Goal: Transaction & Acquisition: Obtain resource

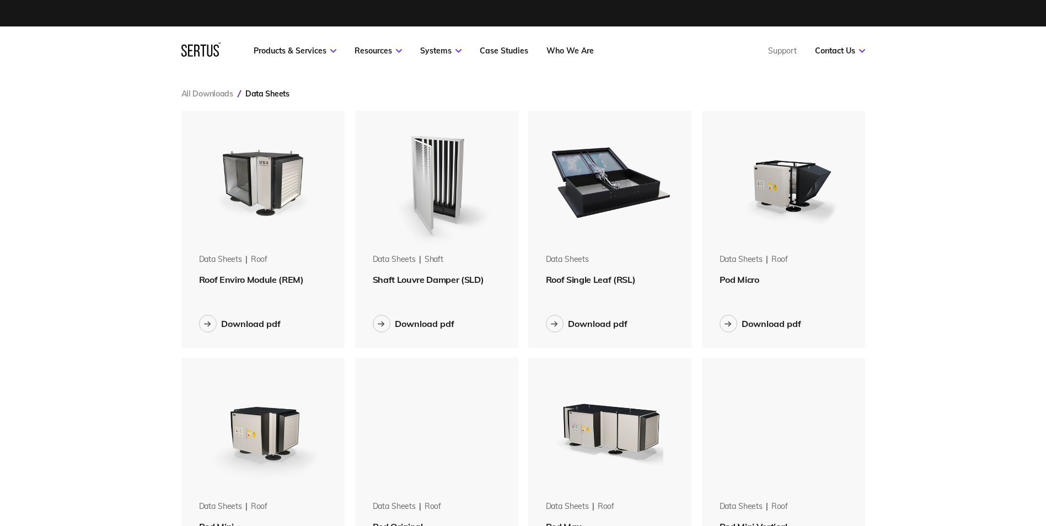
scroll to position [1497, 701]
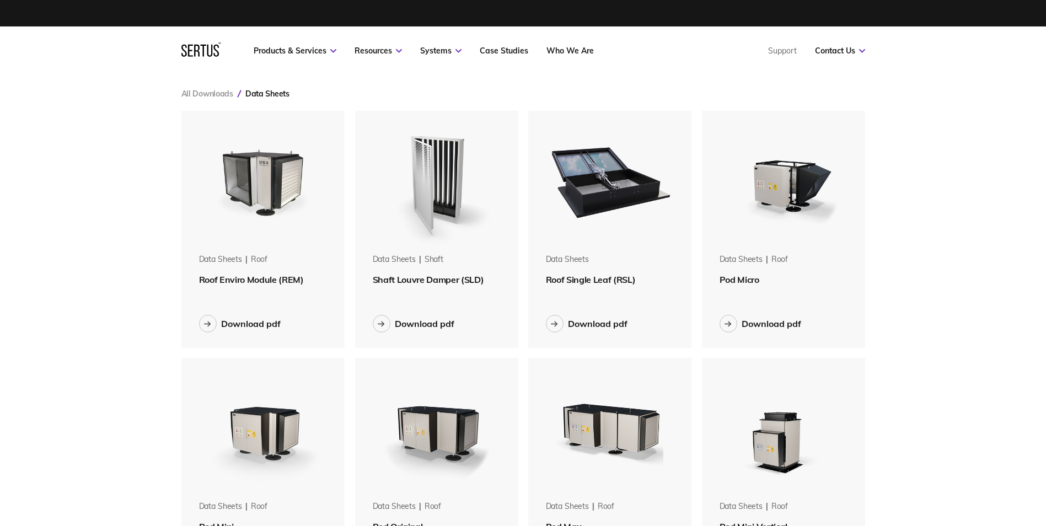
click at [624, 182] on img at bounding box center [610, 180] width 139 height 139
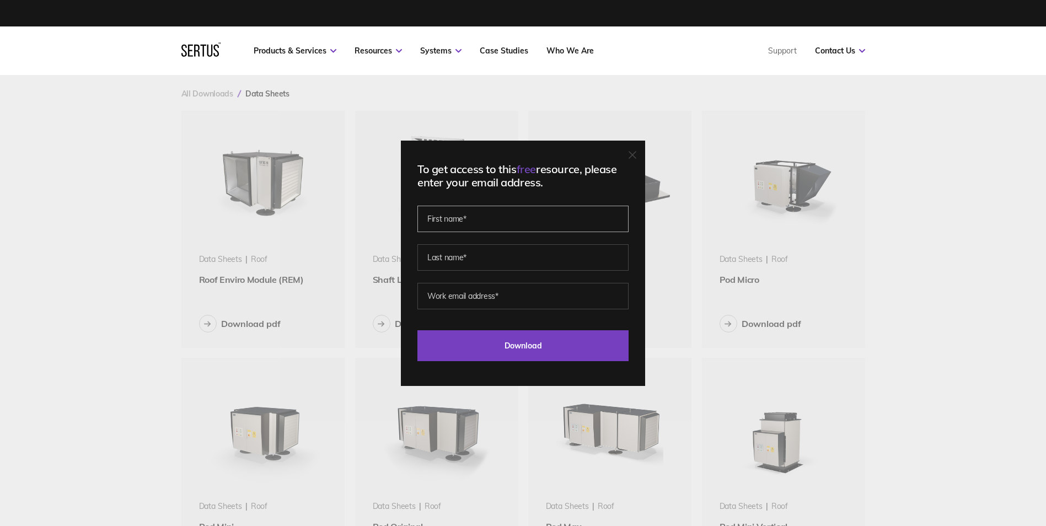
click at [462, 216] on input "text" at bounding box center [523, 219] width 211 height 26
type input "Lais"
type input "Braga"
type input "[EMAIL_ADDRESS][DOMAIN_NAME]"
drag, startPoint x: 527, startPoint y: 298, endPoint x: 399, endPoint y: 296, distance: 128.6
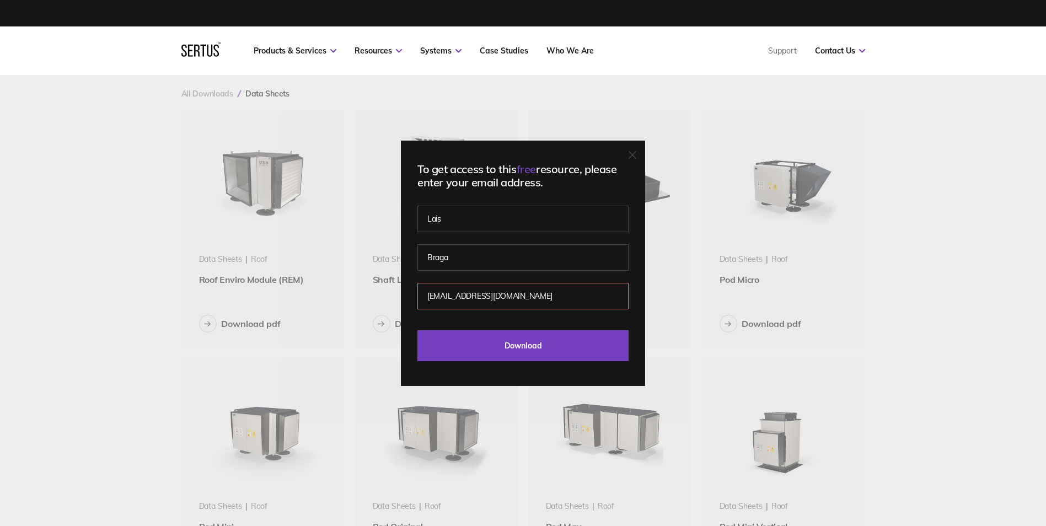
click at [399, 296] on div "To get access to this free resource, please enter your email address. [PERSON_N…" at bounding box center [523, 263] width 1046 height 526
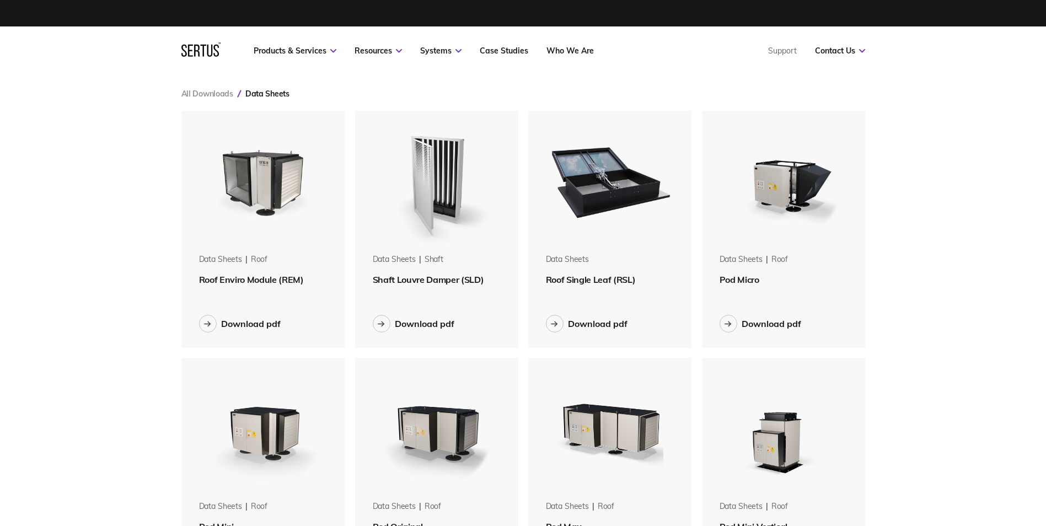
click at [575, 247] on img at bounding box center [610, 180] width 139 height 139
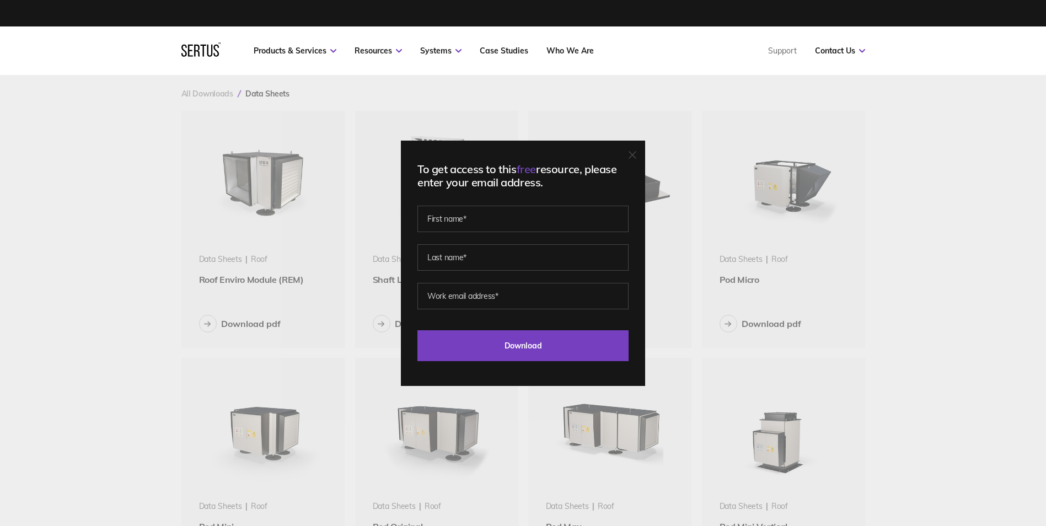
click at [971, 243] on div "To get access to this free resource, please enter your email address. Last Down…" at bounding box center [523, 263] width 1046 height 526
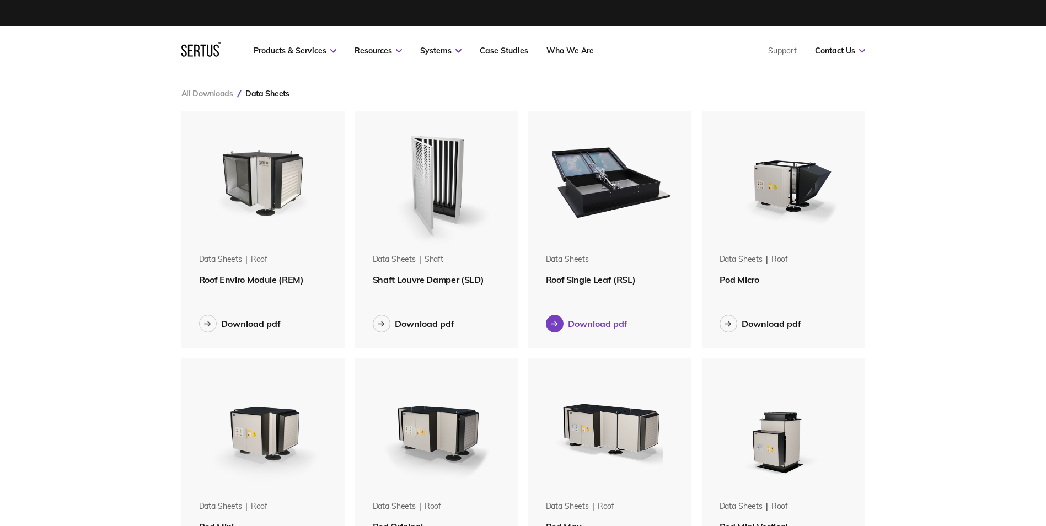
click at [591, 328] on div "Download pdf" at bounding box center [598, 323] width 60 height 11
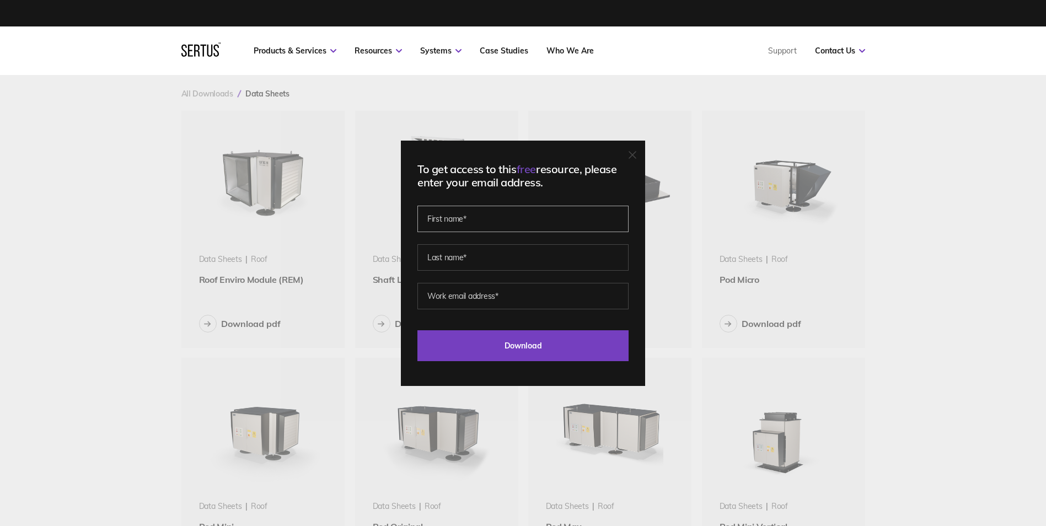
click at [497, 222] on input "text" at bounding box center [523, 219] width 211 height 26
click at [688, 347] on div "To get access to this free resource, please enter your email address. Please co…" at bounding box center [523, 263] width 1046 height 526
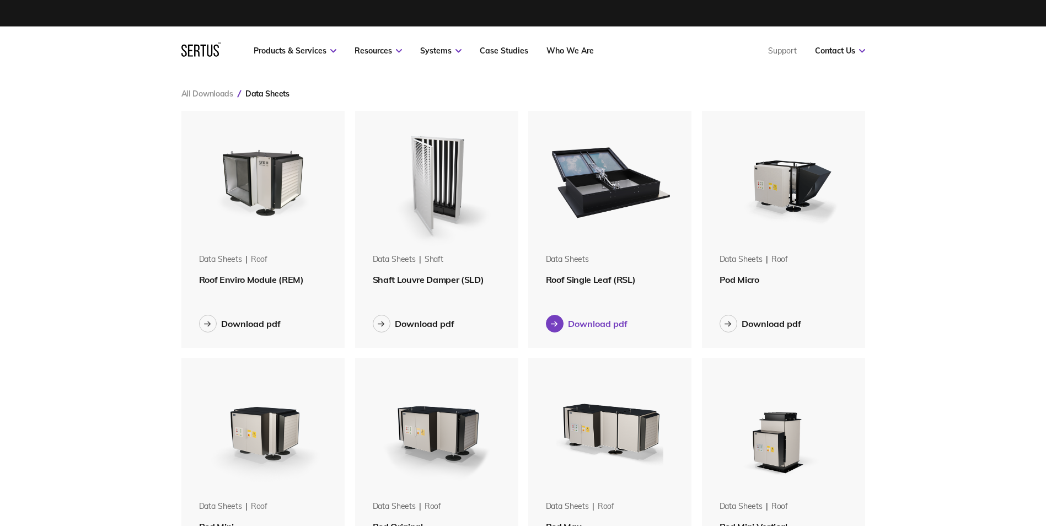
click at [559, 328] on div at bounding box center [555, 324] width 18 height 18
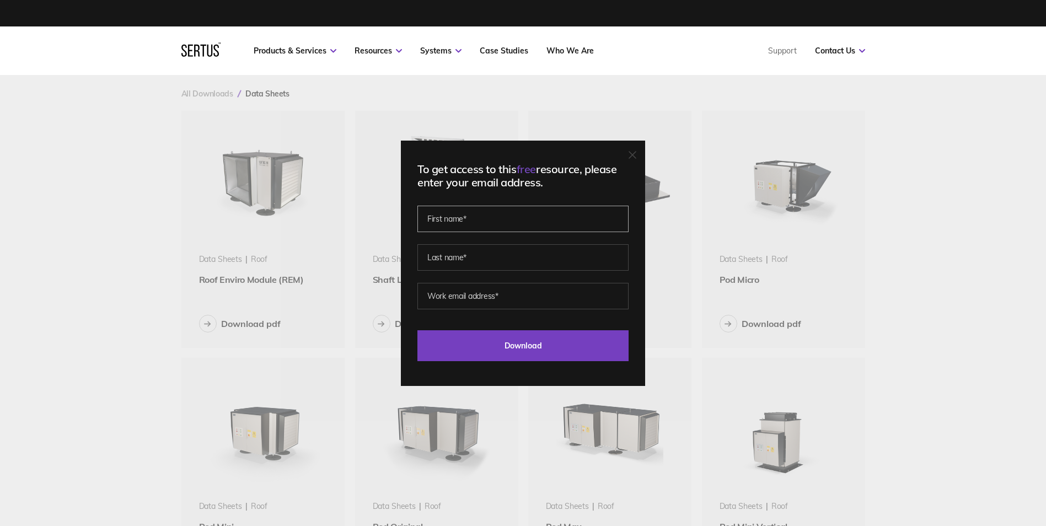
click at [467, 229] on input "text" at bounding box center [523, 219] width 211 height 26
type input "Lais"
click at [432, 260] on input "text" at bounding box center [523, 257] width 211 height 26
type input "Braga"
click at [430, 294] on input "email" at bounding box center [523, 296] width 211 height 26
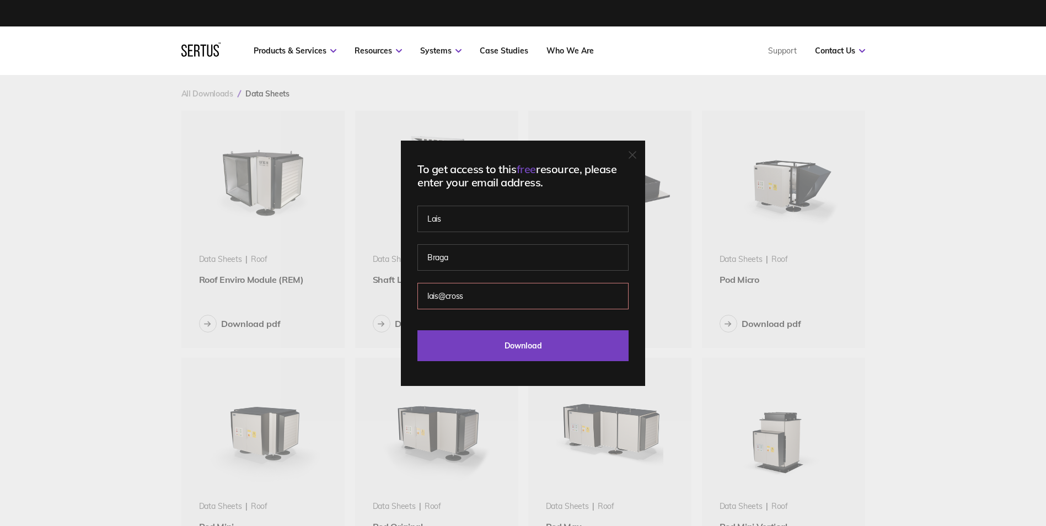
type input "[EMAIL_ADDRESS][DOMAIN_NAME]"
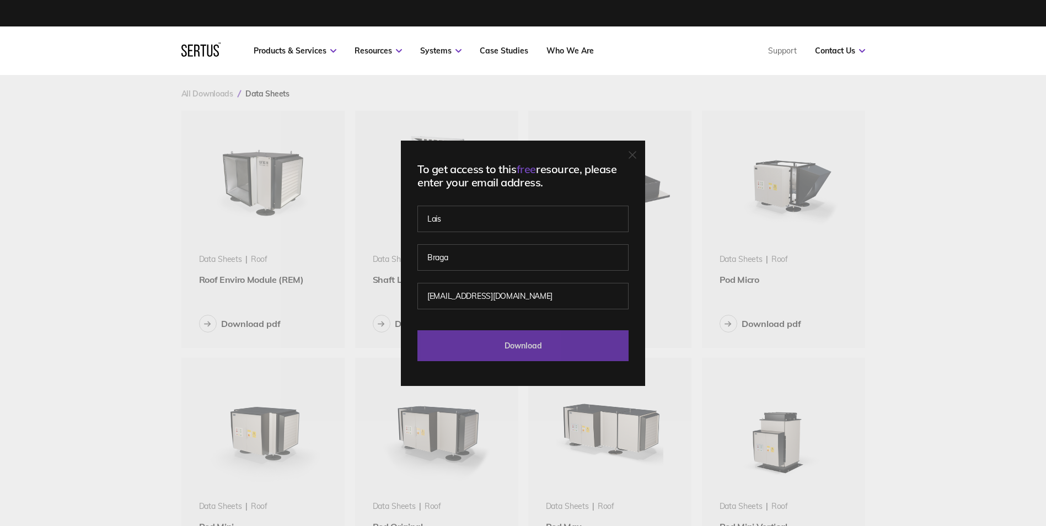
click at [527, 354] on input "Download" at bounding box center [523, 345] width 211 height 31
